Goal: Transaction & Acquisition: Download file/media

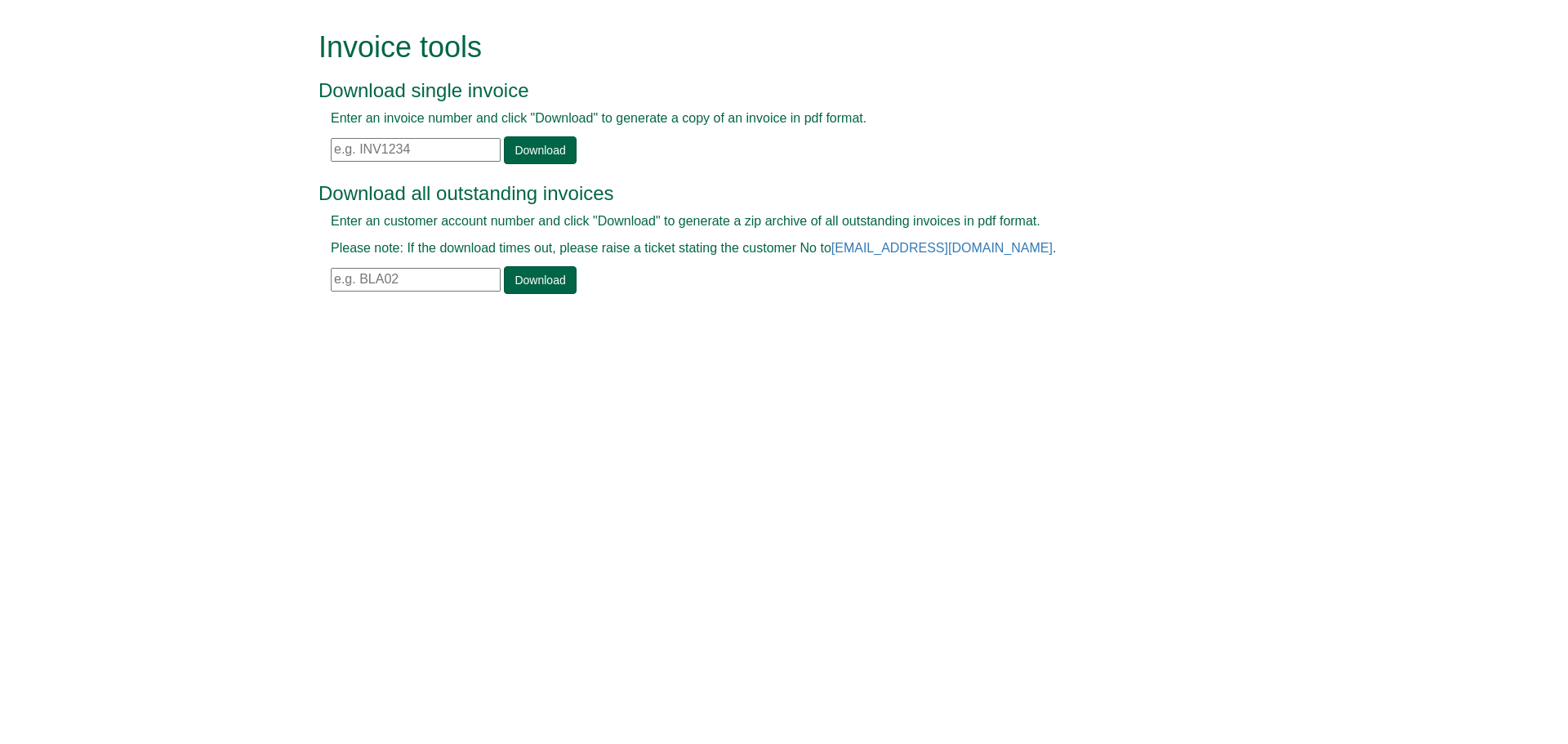
drag, startPoint x: 363, startPoint y: 147, endPoint x: 384, endPoint y: 144, distance: 21.2
click at [363, 147] on input "text" at bounding box center [415, 149] width 170 height 23
paste input "INV1400681"
click at [551, 152] on link "Download" at bounding box center [539, 150] width 71 height 28
drag, startPoint x: 419, startPoint y: 160, endPoint x: 240, endPoint y: 168, distance: 179.2
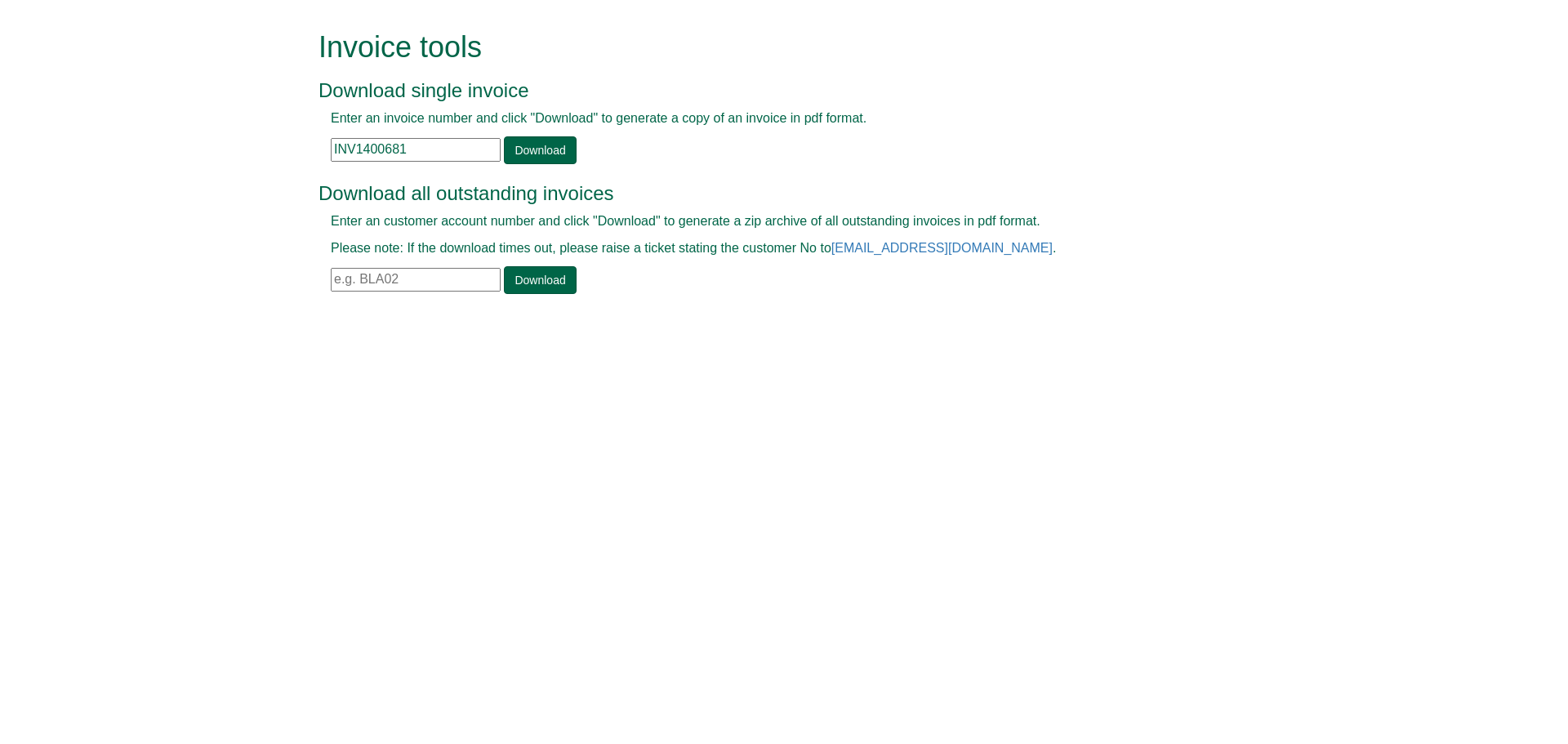
click at [217, 169] on form "Invoice tools Download single invoice Enter an invoice number and click "Downlo…" at bounding box center [784, 163] width 1568 height 328
paste input "2"
click at [545, 148] on link "Download" at bounding box center [539, 150] width 71 height 28
drag, startPoint x: 447, startPoint y: 158, endPoint x: 121, endPoint y: 193, distance: 327.9
click at [121, 191] on form "Invoice tools Download single invoice Enter an invoice number and click "Downlo…" at bounding box center [784, 163] width 1568 height 328
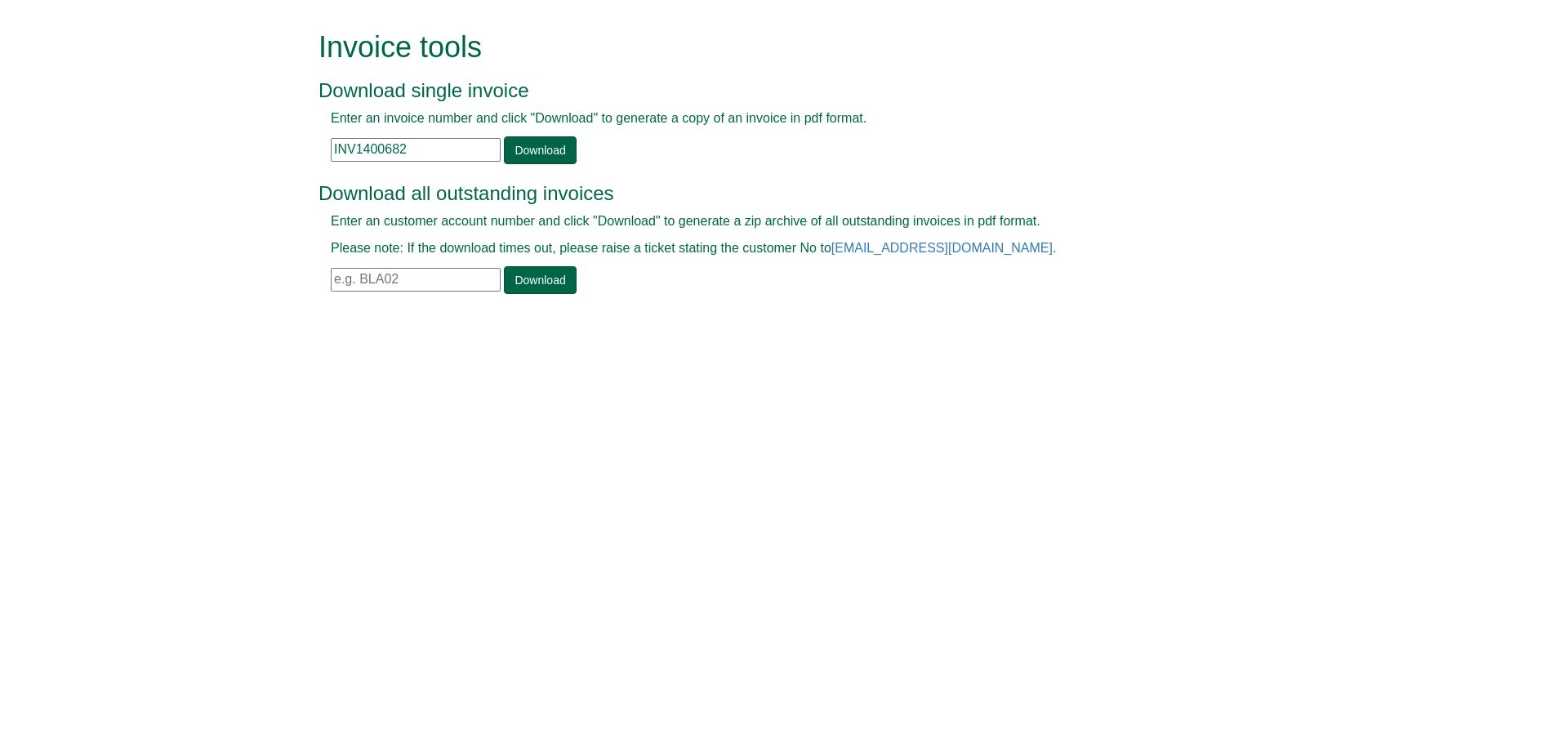
paste input "3"
click at [527, 149] on link "Download" at bounding box center [539, 150] width 71 height 28
drag, startPoint x: 380, startPoint y: 162, endPoint x: 274, endPoint y: 163, distance: 106.0
click at [274, 163] on form "Invoice tools Download single invoice Enter an invoice number and click "Downlo…" at bounding box center [784, 163] width 1568 height 328
paste input "4"
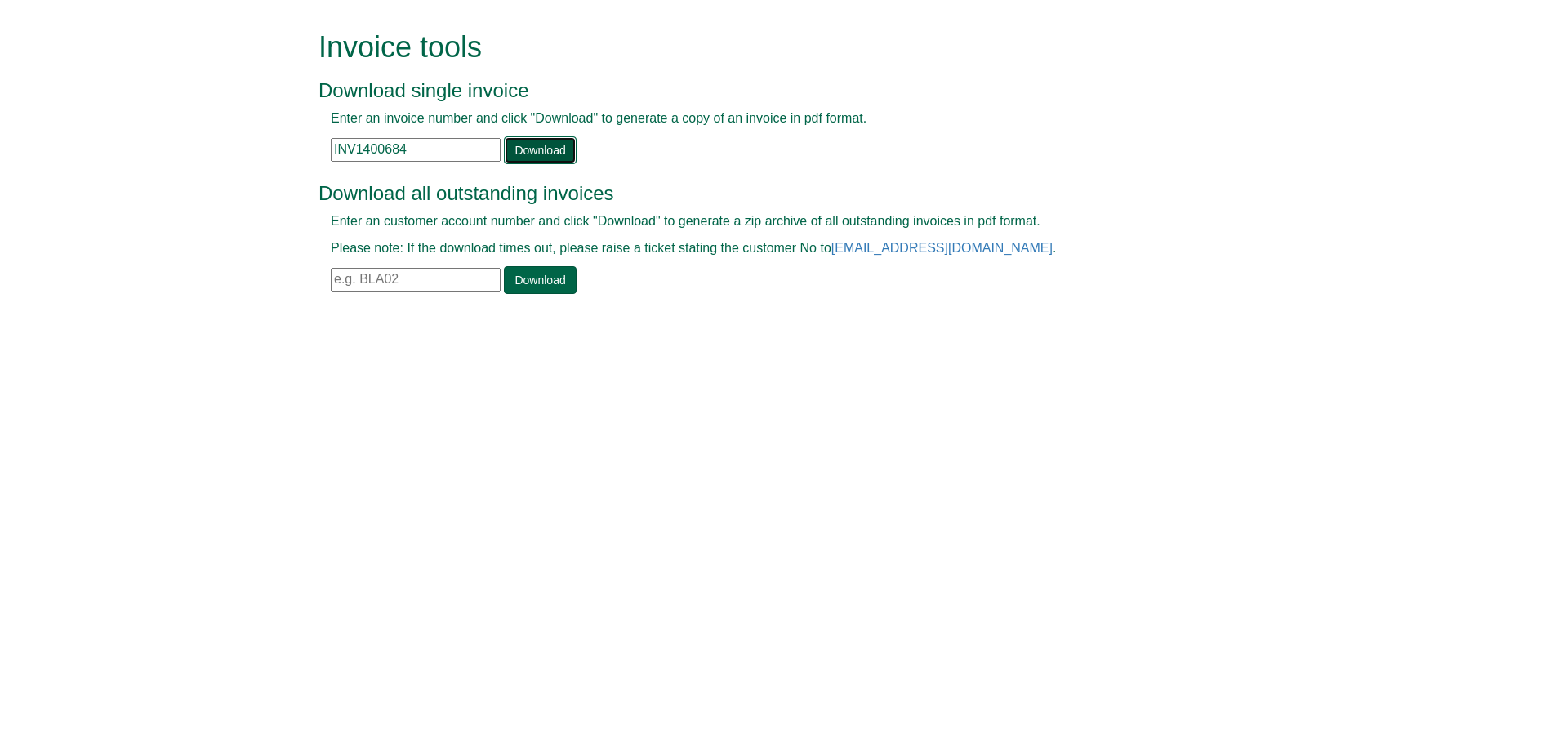
click at [562, 151] on link "Download" at bounding box center [539, 150] width 71 height 28
drag, startPoint x: 398, startPoint y: 147, endPoint x: 360, endPoint y: 163, distance: 41.2
click at [251, 140] on form "Invoice tools Download single invoice Enter an invoice number and click "Downlo…" at bounding box center [784, 163] width 1568 height 328
paste input "5"
click at [537, 147] on link "Download" at bounding box center [539, 150] width 71 height 28
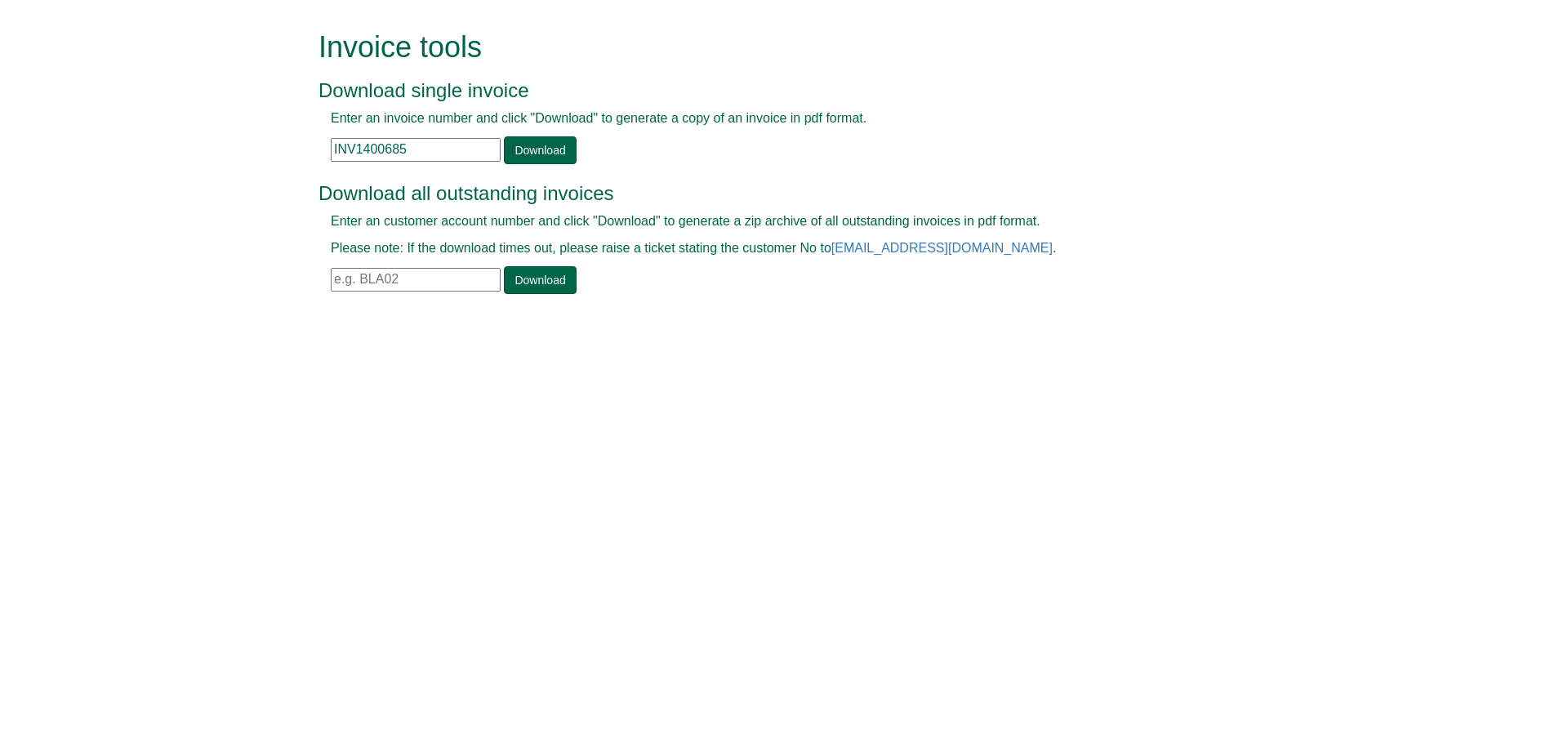
drag, startPoint x: 328, startPoint y: 152, endPoint x: 296, endPoint y: 172, distance: 37.7
click at [229, 172] on form "Invoice tools Download single invoice Enter an invoice number and click "Downlo…" at bounding box center [784, 163] width 1568 height 328
paste input "40"
click at [551, 146] on link "Download" at bounding box center [539, 150] width 71 height 28
drag, startPoint x: 402, startPoint y: 152, endPoint x: 295, endPoint y: 155, distance: 107.0
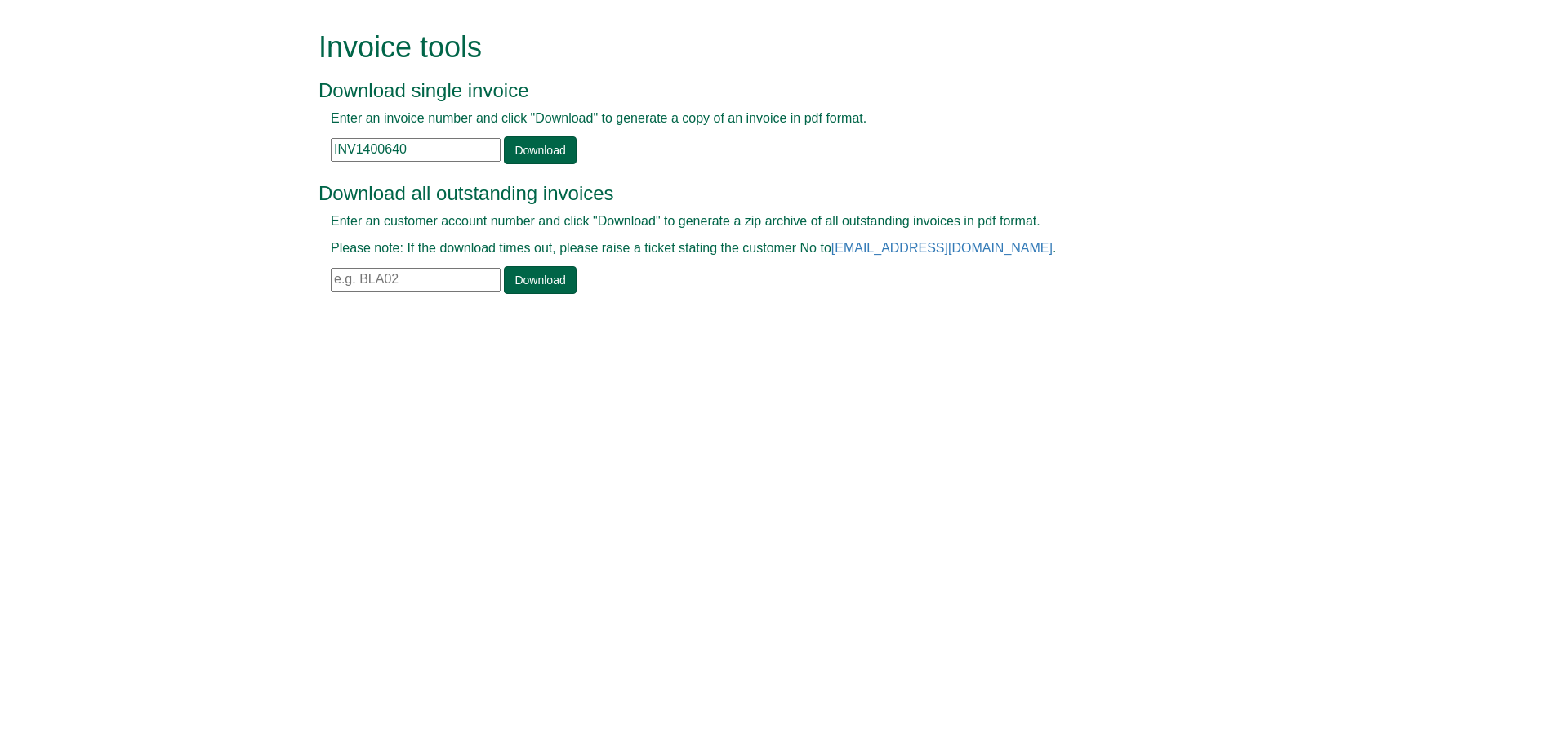
click at [295, 155] on form "Invoice tools Download single invoice Enter an invoice number and click "Downlo…" at bounding box center [784, 163] width 1568 height 328
paste input "3899"
type input "INV1403899"
click at [520, 151] on link "Download" at bounding box center [539, 150] width 71 height 28
